Goal: Transaction & Acquisition: Purchase product/service

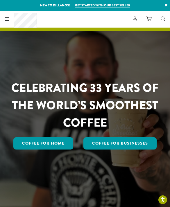
click at [8, 24] on div "Coffee All Coffees Best Sellers Blends Single Origins Dillanos Limited Organic …" at bounding box center [19, 19] width 35 height 15
click at [9, 19] on icon at bounding box center [7, 19] width 4 height 5
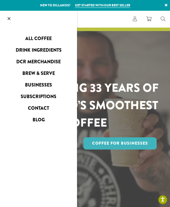
click at [44, 85] on link "Businesses" at bounding box center [38, 84] width 77 height 9
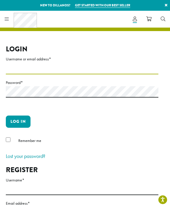
click at [97, 67] on input "Username or email address *" at bounding box center [82, 68] width 152 height 11
type input "**********"
click at [18, 121] on button "Log in" at bounding box center [18, 122] width 25 height 12
click at [15, 121] on button "Log in" at bounding box center [18, 122] width 25 height 12
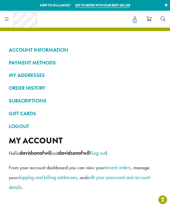
click at [148, 18] on icon at bounding box center [148, 19] width 5 height 5
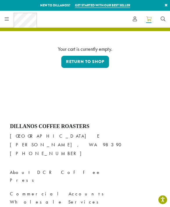
click at [9, 21] on div "Coffee All Coffees Best Sellers Blends Single Origins Dillanos Limited Organic …" at bounding box center [19, 19] width 35 height 15
click at [96, 60] on link "Return to shop" at bounding box center [85, 62] width 48 height 12
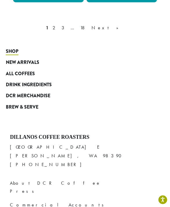
scroll to position [2437, 0]
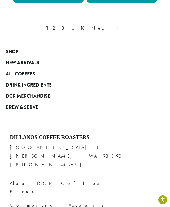
click at [26, 73] on span "All Coffees" at bounding box center [20, 74] width 29 height 7
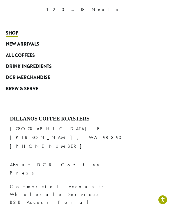
click at [27, 87] on span "Brew & Serve" at bounding box center [22, 88] width 33 height 7
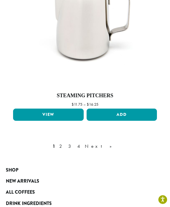
scroll to position [2325, 0]
click at [65, 145] on link "2" at bounding box center [61, 146] width 7 height 7
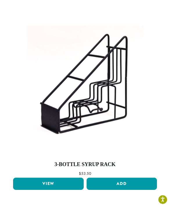
scroll to position [1674, 0]
click at [89, 96] on img at bounding box center [85, 84] width 116 height 116
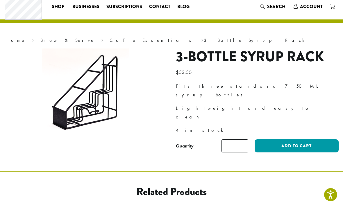
scroll to position [19, 0]
